Goal: Information Seeking & Learning: Learn about a topic

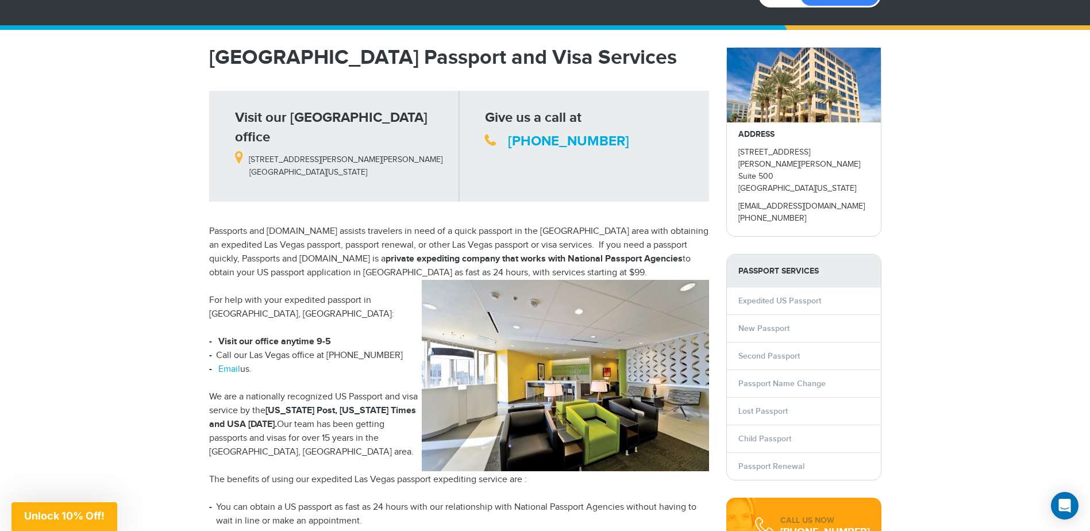
scroll to position [230, 0]
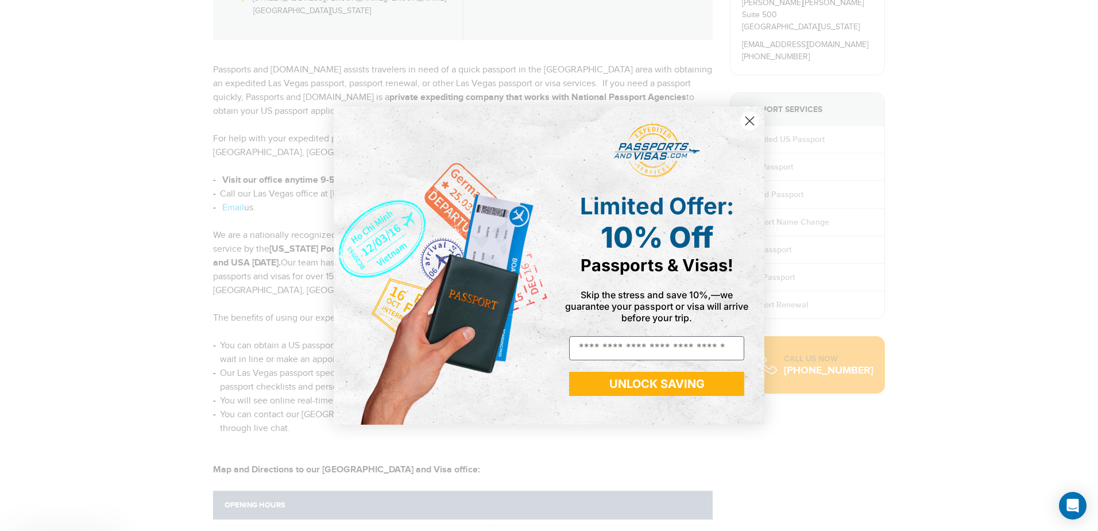
click at [759, 262] on form "Limited Offer: 10% Off Passports & Visas! Skip the stress and save 10%,—we guar…" at bounding box center [549, 265] width 431 height 318
click at [750, 121] on icon "Close dialog" at bounding box center [750, 121] width 8 height 8
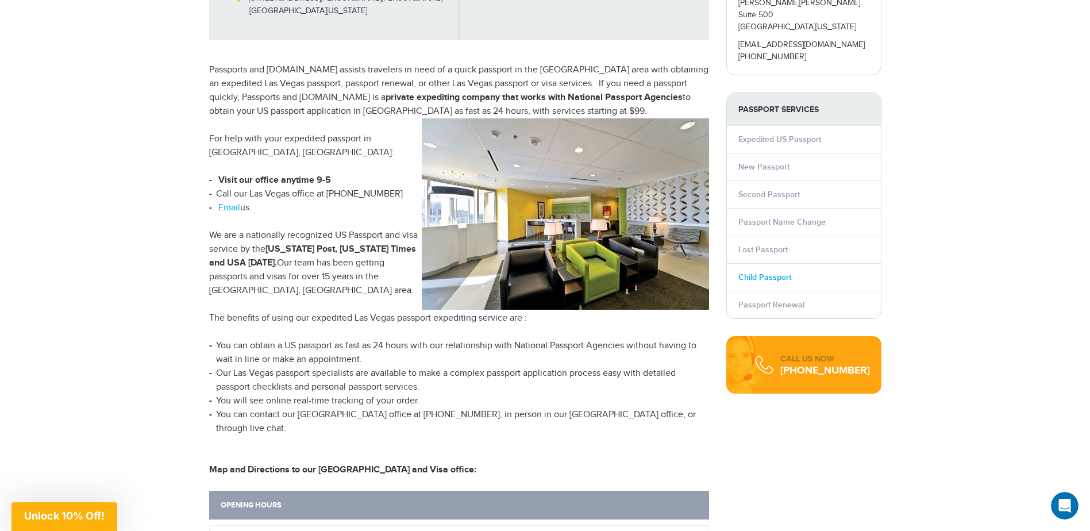
scroll to position [0, 0]
click at [780, 272] on link "Child Passport" at bounding box center [764, 277] width 53 height 10
